Goal: Information Seeking & Learning: Learn about a topic

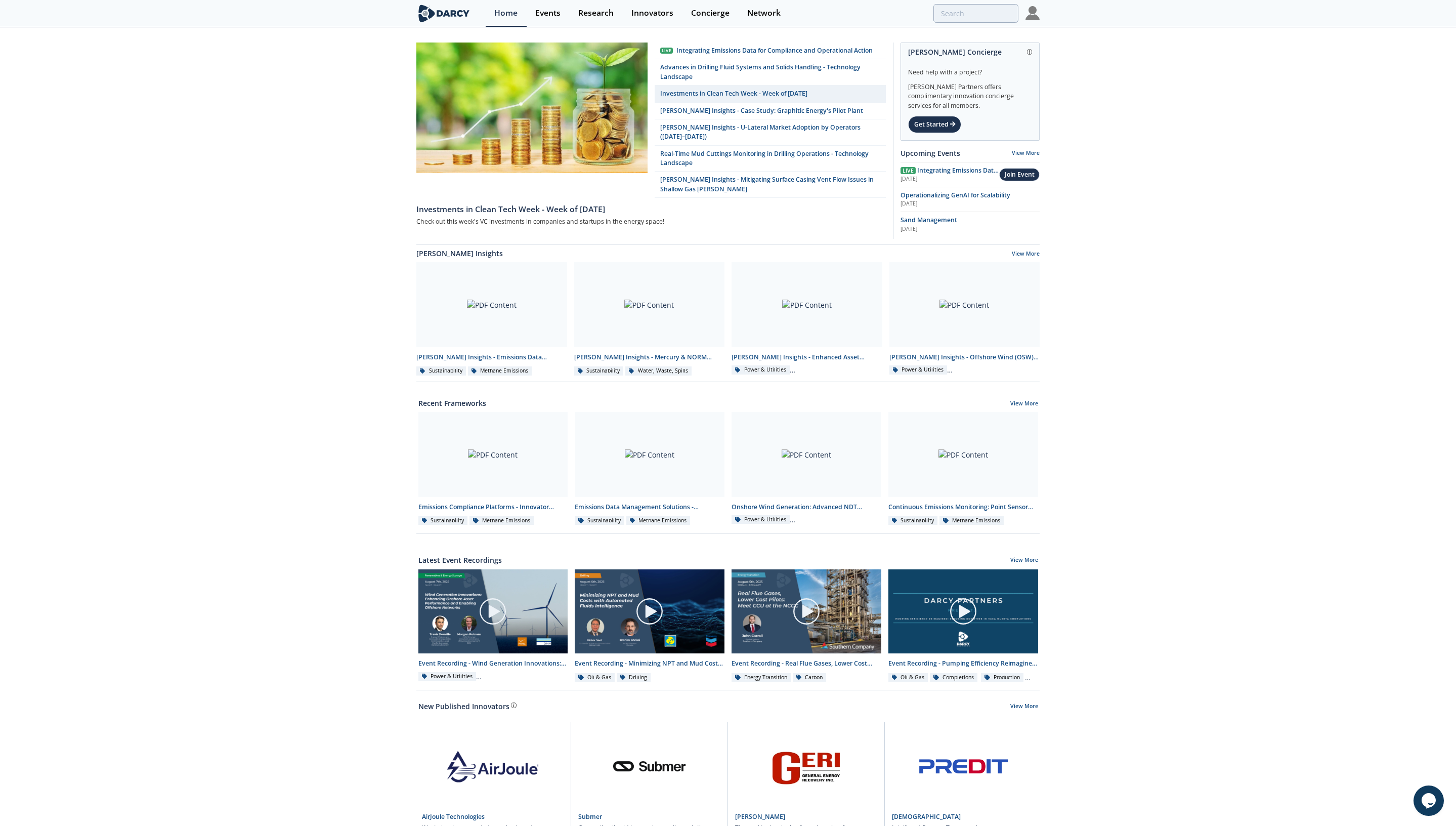
drag, startPoint x: 1034, startPoint y: 19, endPoint x: 1068, endPoint y: 1, distance: 38.5
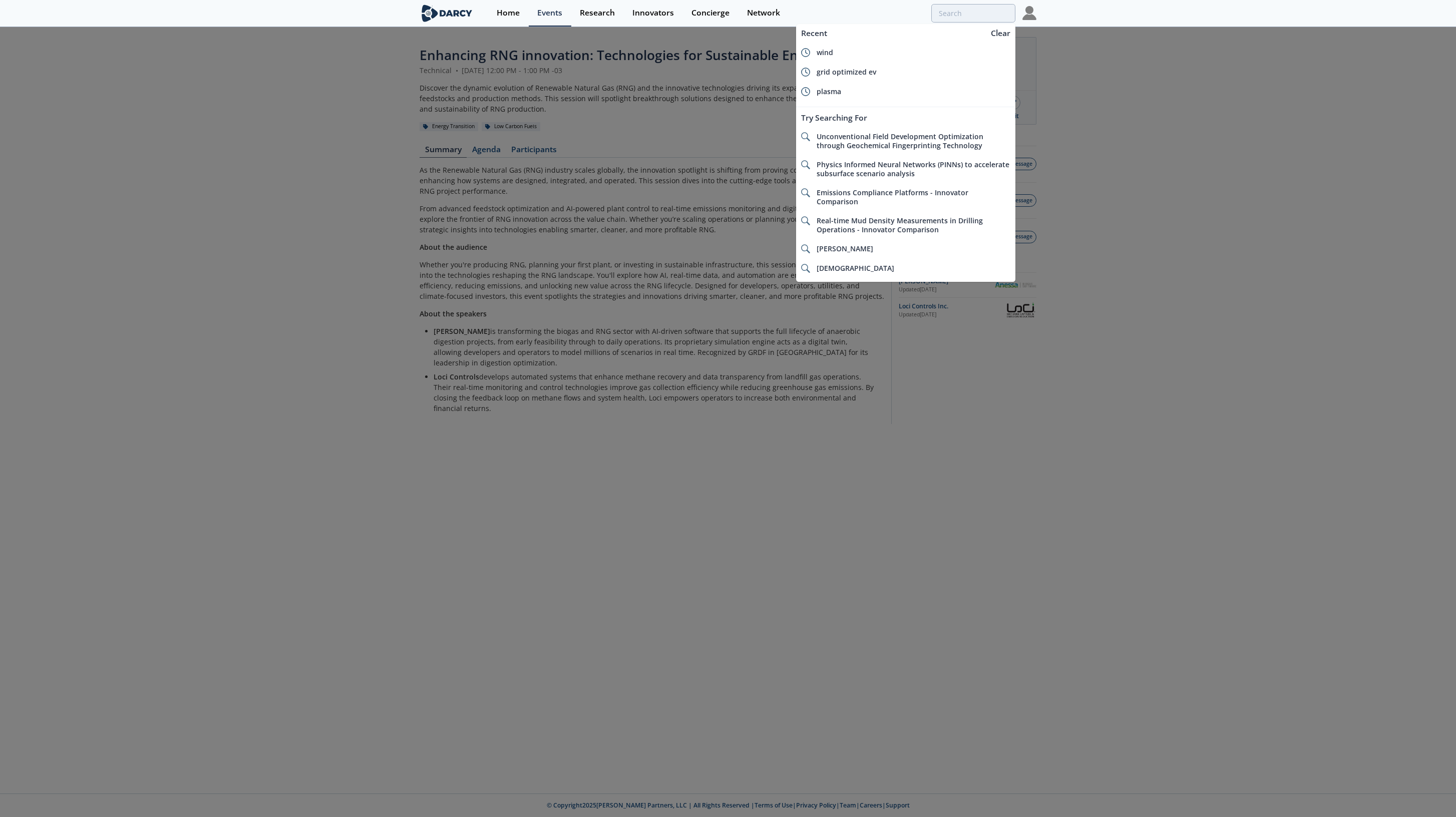
click at [978, 10] on input "search" at bounding box center [973, 13] width 84 height 19
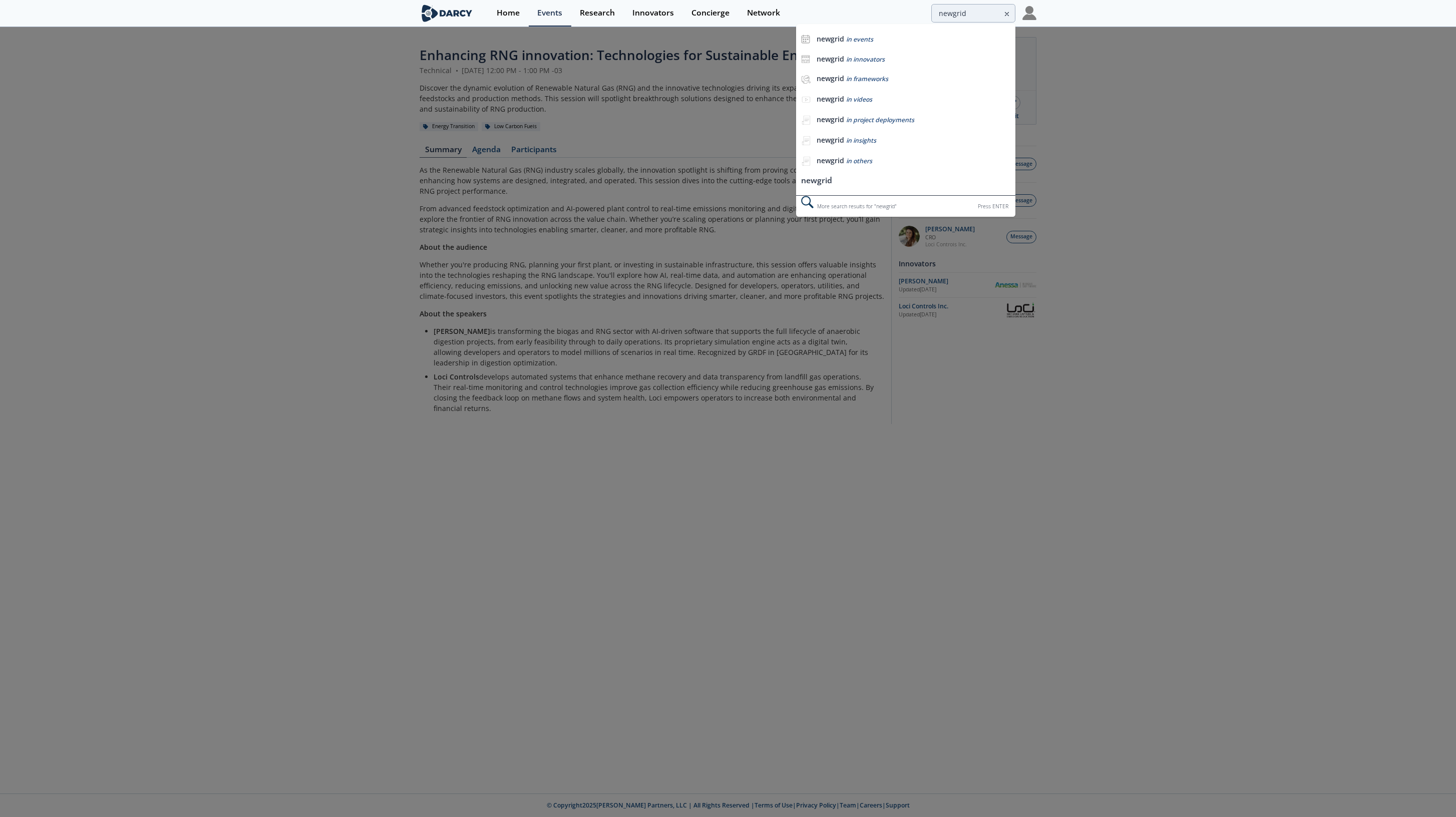
type input "newgrid"
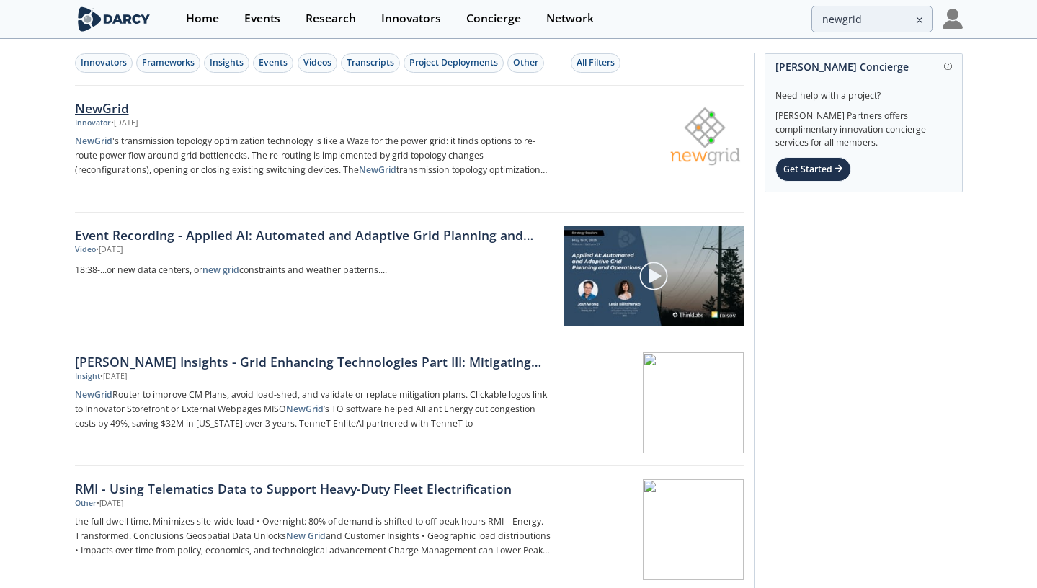
click at [109, 117] on div "NewGrid" at bounding box center [313, 108] width 477 height 19
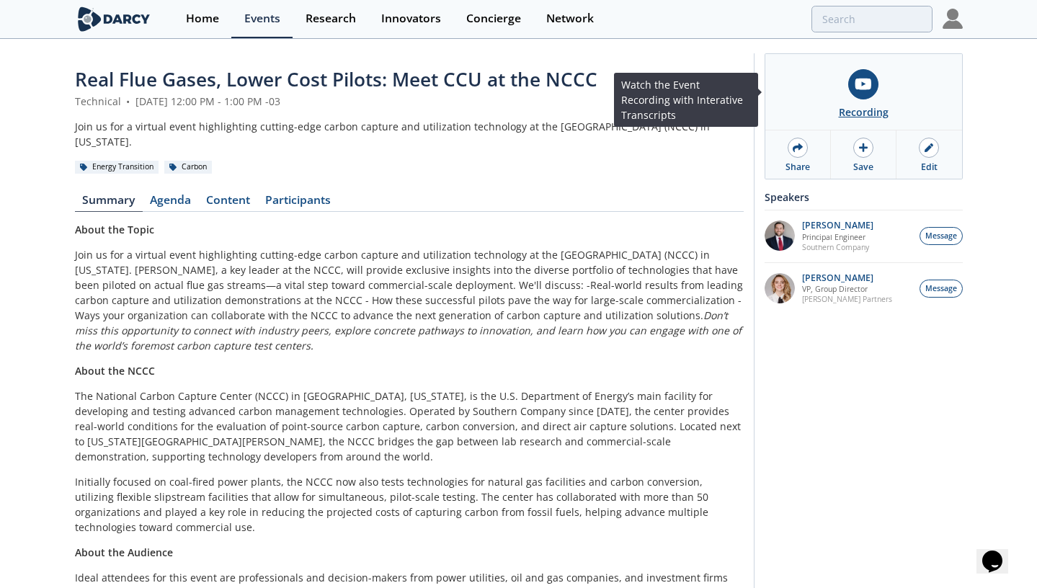
click at [845, 96] on link "Recording" at bounding box center [863, 92] width 197 height 76
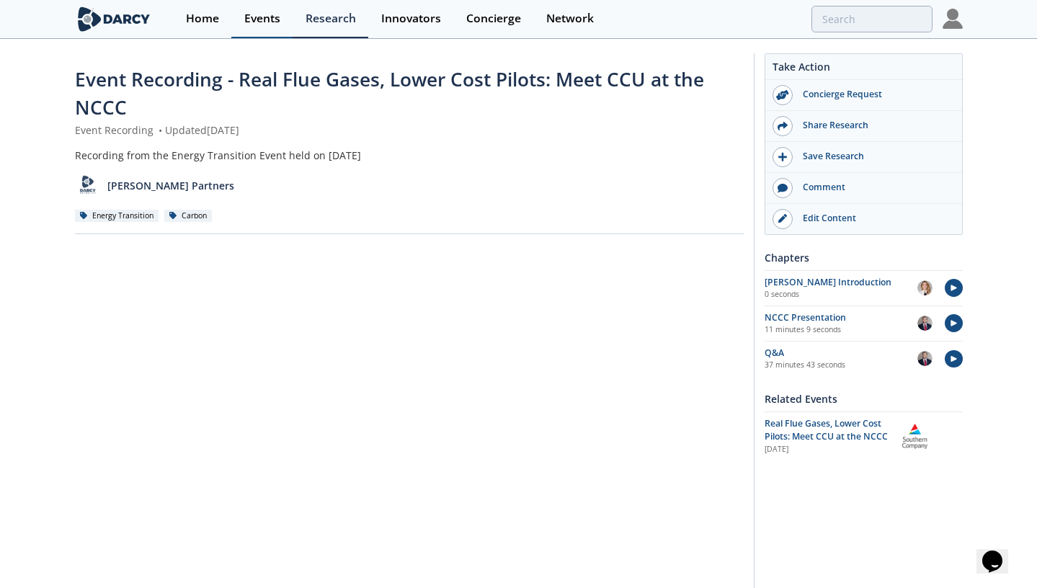
click at [273, 19] on div "Events" at bounding box center [262, 19] width 36 height 12
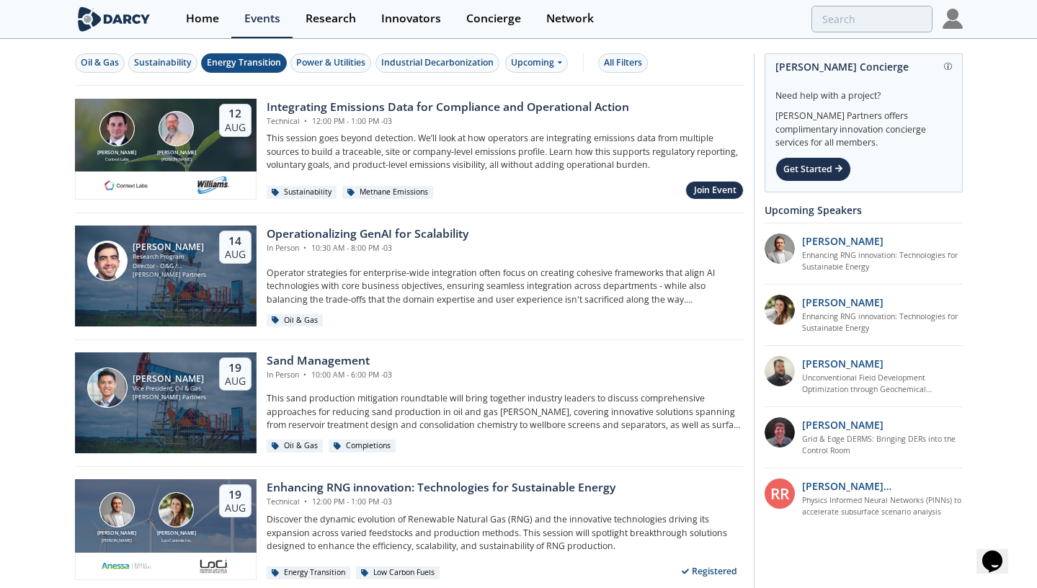
click at [268, 63] on div "Energy Transition" at bounding box center [244, 62] width 74 height 13
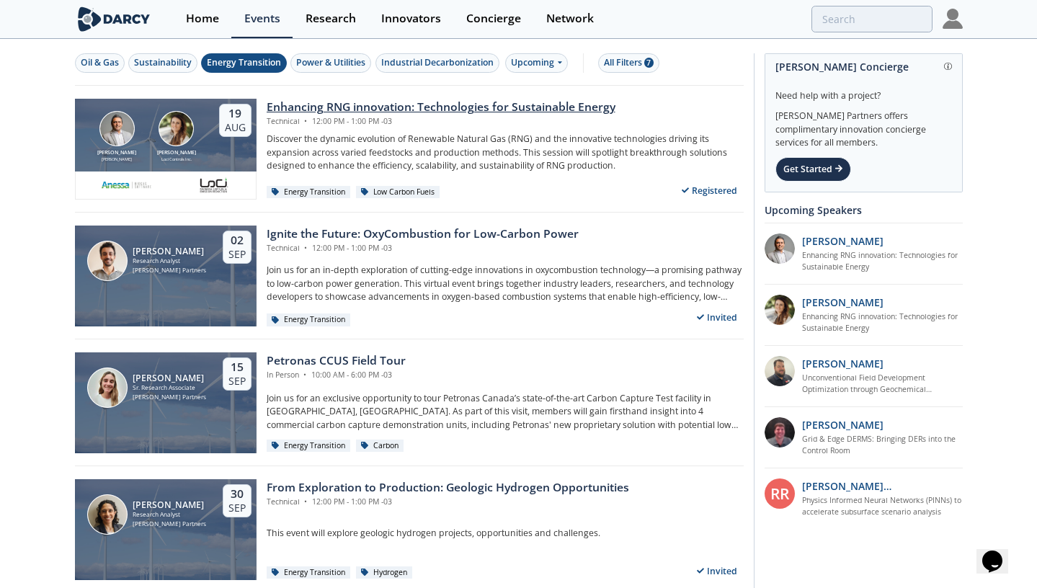
click at [282, 108] on div "Enhancing RNG innovation: Technologies for Sustainable Energy" at bounding box center [441, 107] width 349 height 17
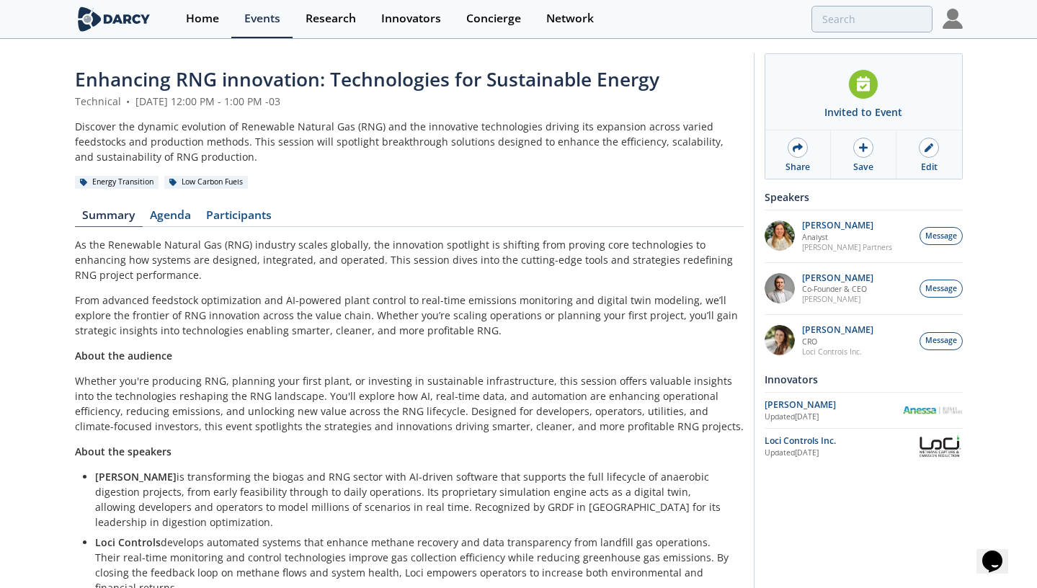
click at [409, 67] on span "Enhancing RNG innovation: Technologies for Sustainable Energy" at bounding box center [367, 79] width 584 height 26
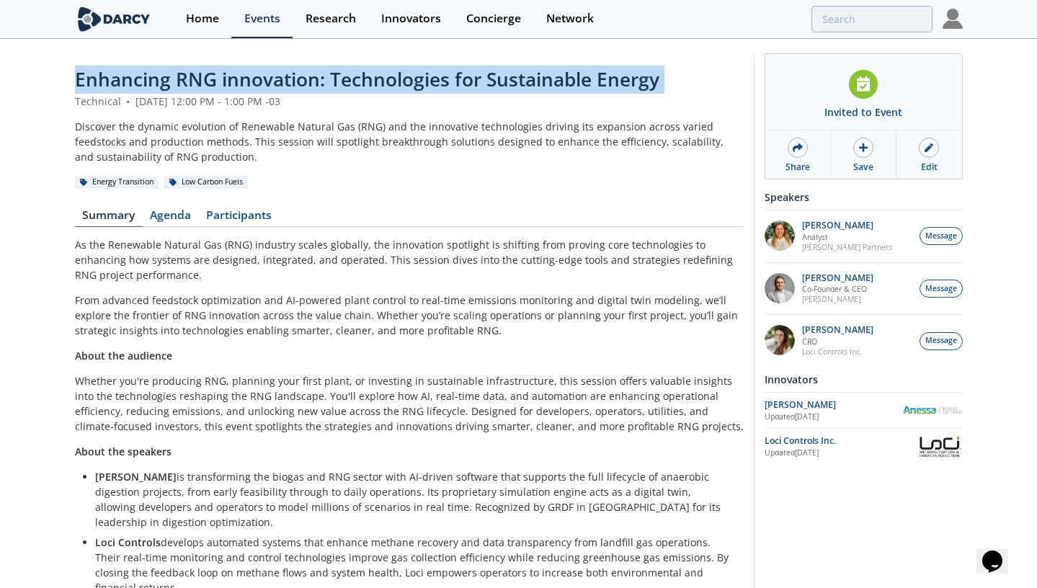
click at [409, 67] on span "Enhancing RNG innovation: Technologies for Sustainable Energy" at bounding box center [367, 79] width 584 height 26
copy header "Enhancing RNG innovation: Technologies for Sustainable Energy"
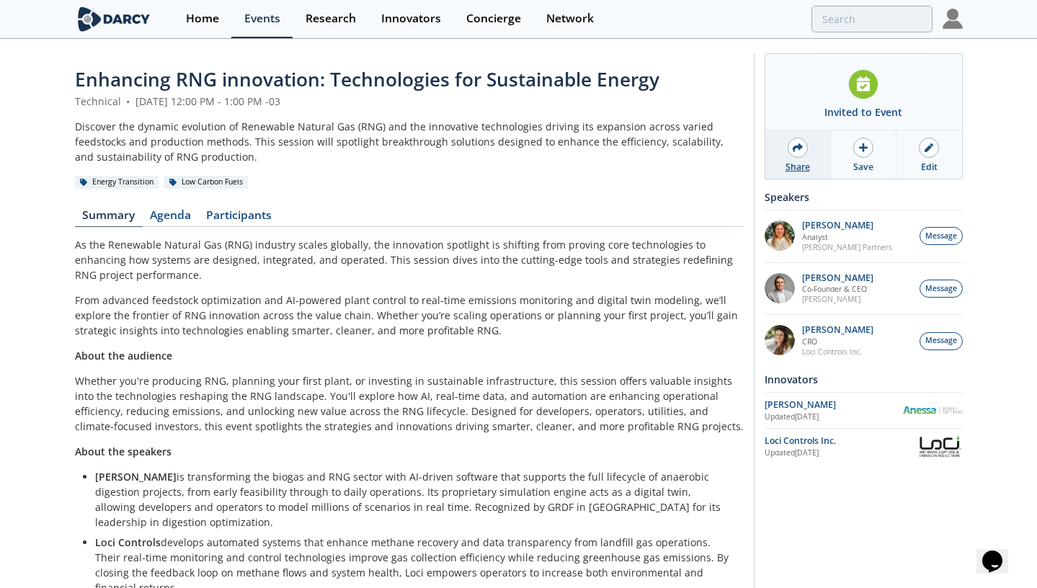
click at [795, 159] on div "Share" at bounding box center [798, 154] width 66 height 48
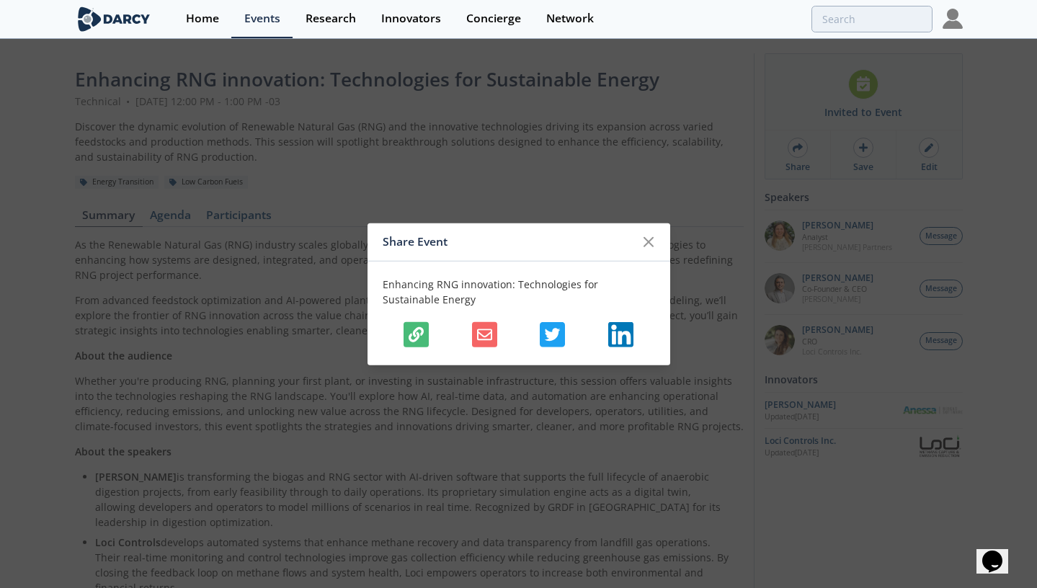
click at [419, 335] on icon "button" at bounding box center [416, 334] width 15 height 15
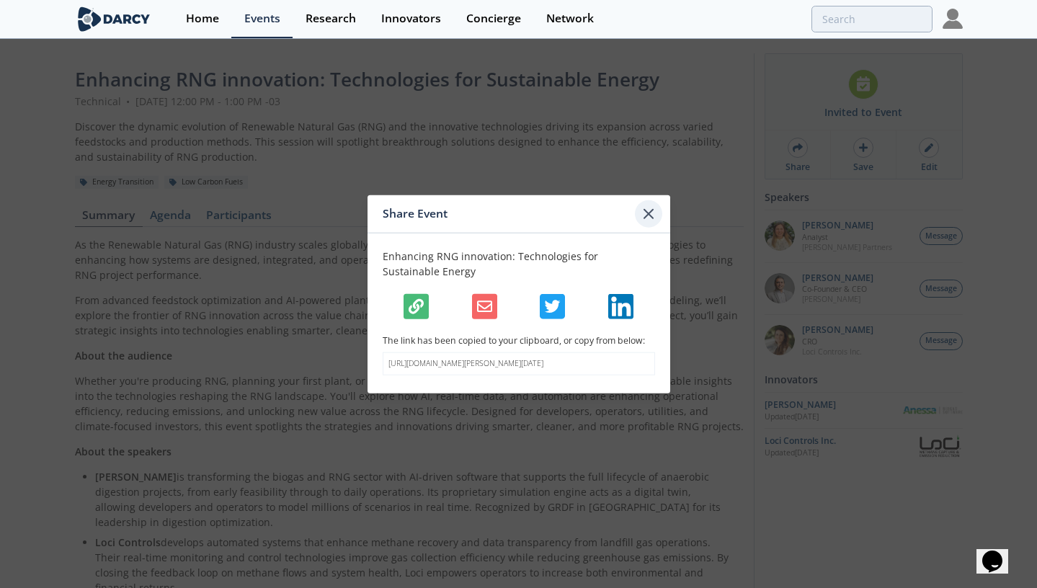
click at [652, 209] on icon at bounding box center [648, 213] width 17 height 17
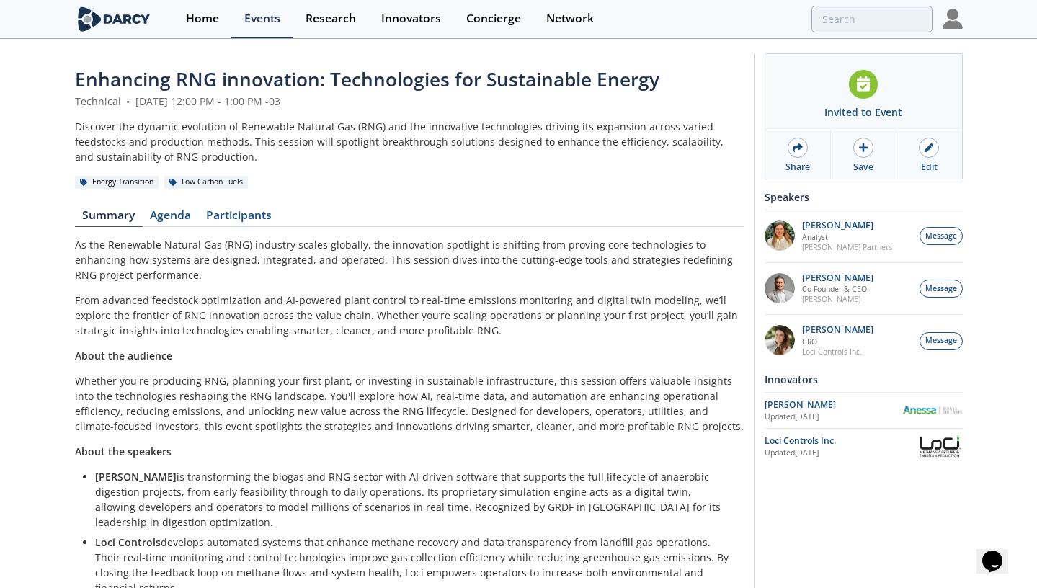
click at [432, 74] on span "Enhancing RNG innovation: Technologies for Sustainable Energy" at bounding box center [367, 79] width 584 height 26
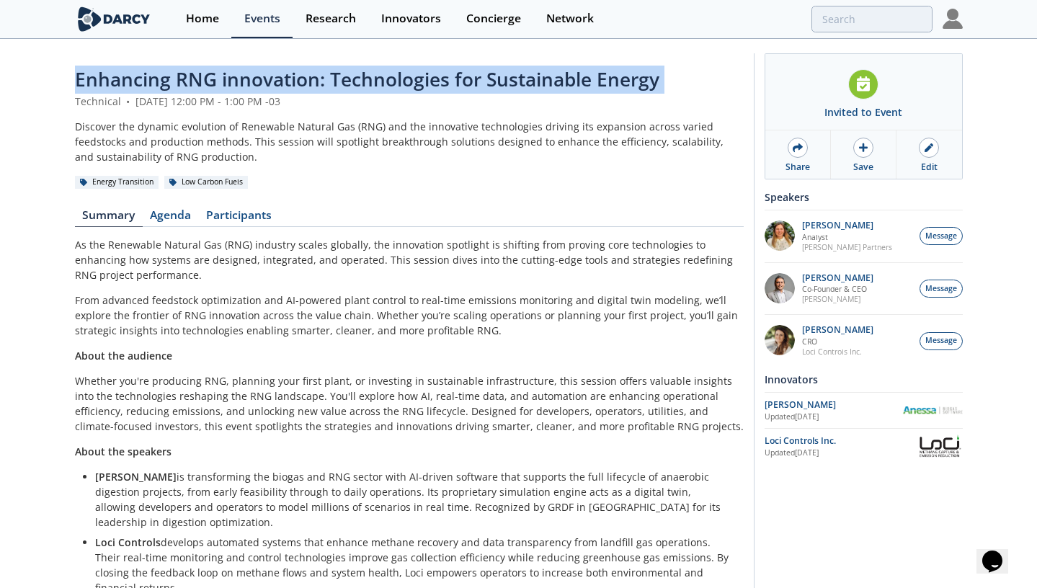
click at [432, 74] on span "Enhancing RNG innovation: Technologies for Sustainable Energy" at bounding box center [367, 79] width 584 height 26
copy header "Enhancing RNG innovation: Technologies for Sustainable Energy"
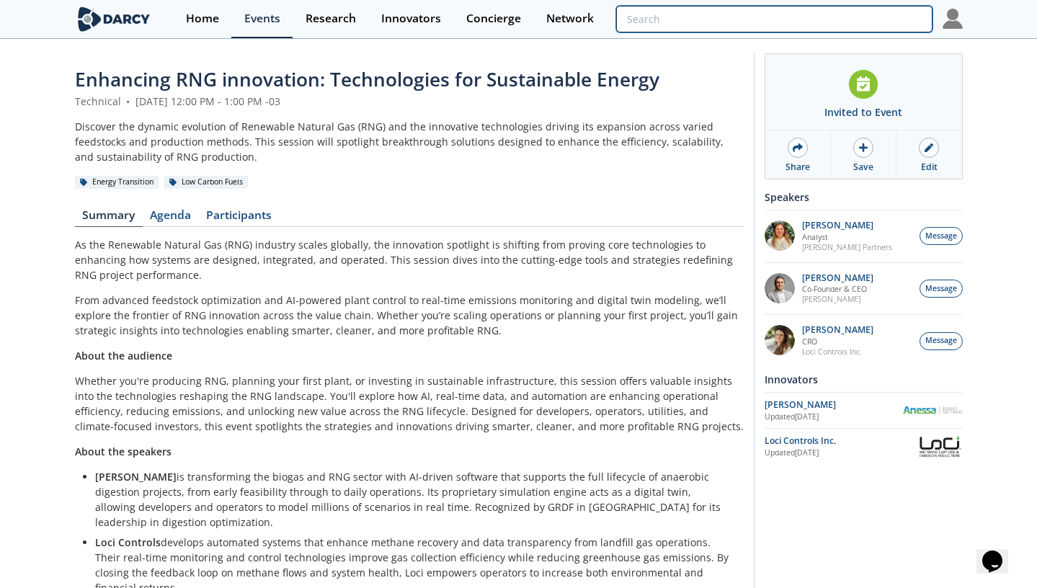
click at [835, 27] on input "search" at bounding box center [774, 19] width 316 height 27
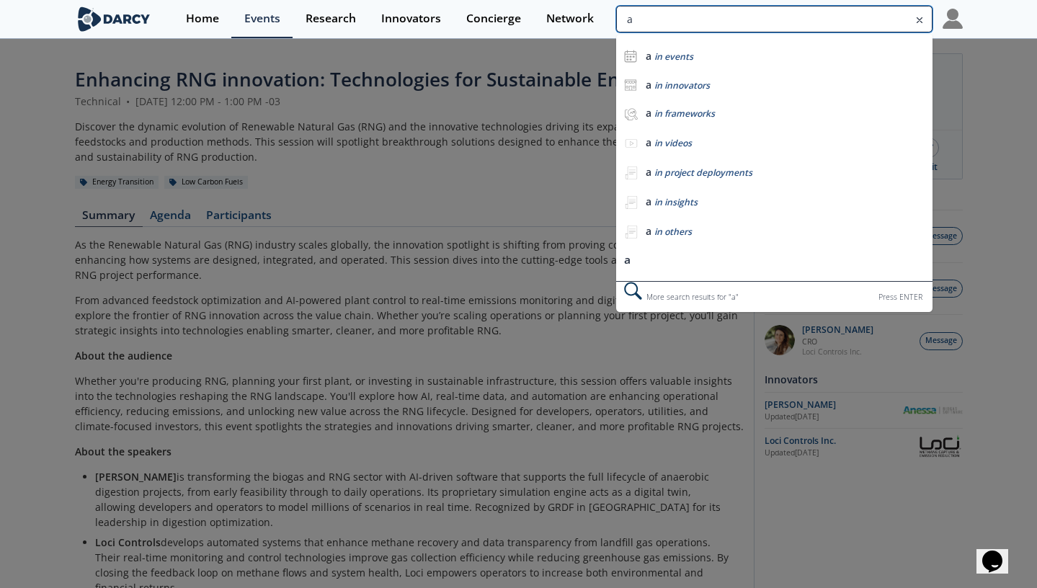
type input "a"
click at [913, 543] on div at bounding box center [518, 294] width 1037 height 588
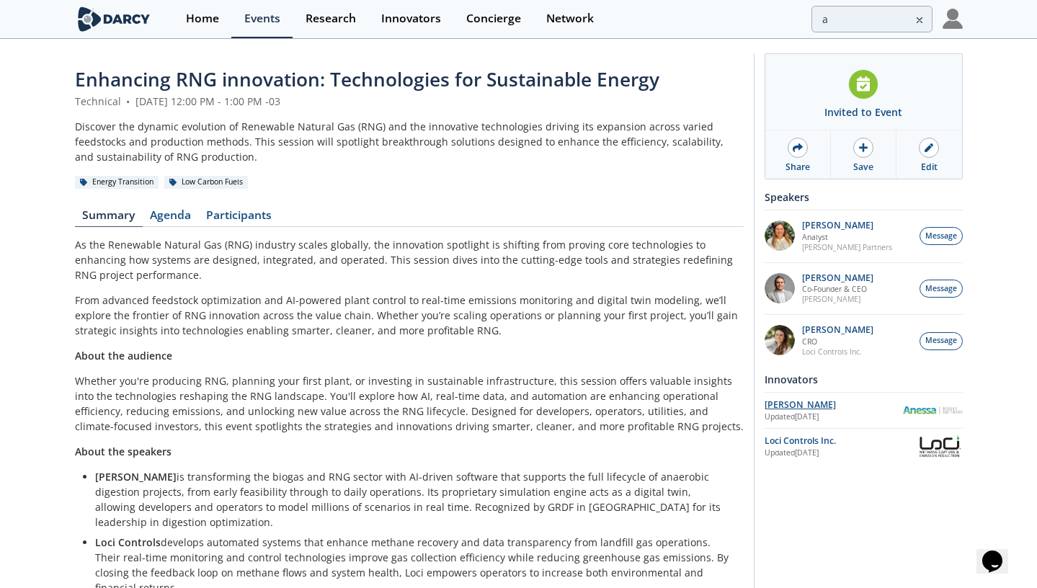
click at [780, 399] on div "[PERSON_NAME]" at bounding box center [834, 405] width 138 height 13
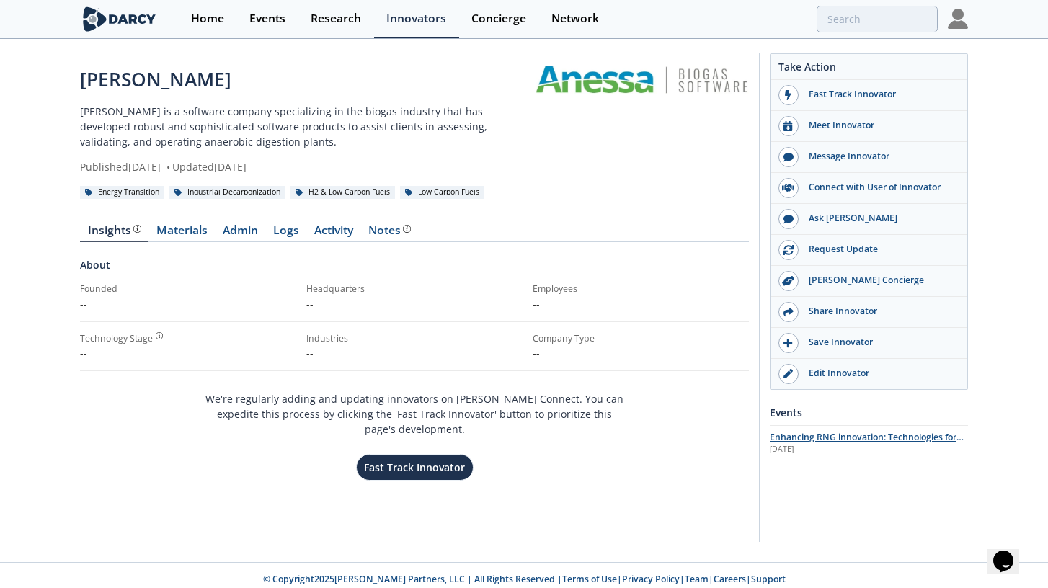
click at [817, 441] on span "Enhancing RNG innovation: Technologies for Sustainable Energy" at bounding box center [867, 443] width 194 height 25
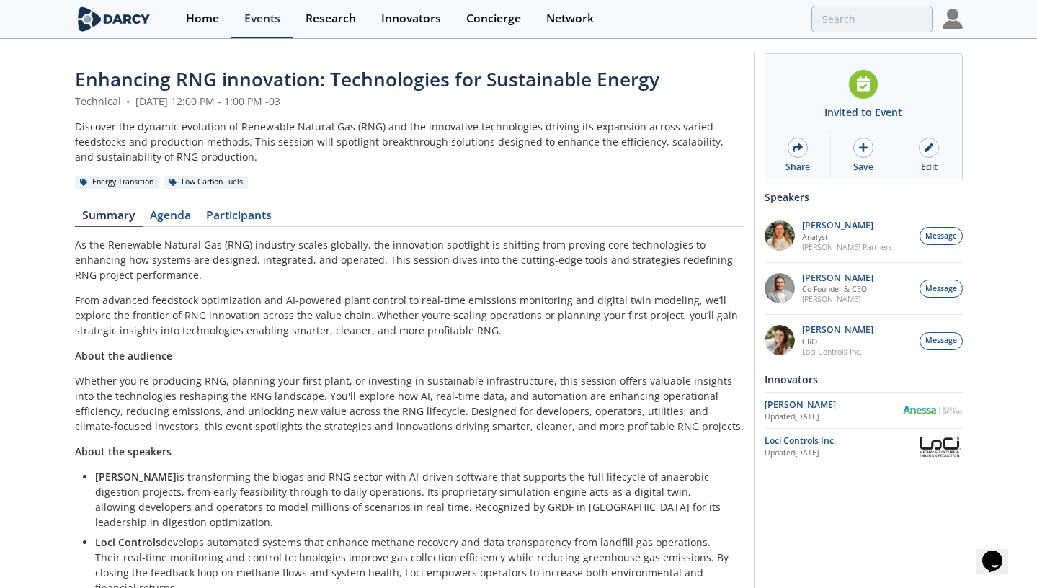
click at [813, 446] on div "Loci Controls Inc." at bounding box center [841, 441] width 153 height 13
